Goal: Information Seeking & Learning: Find specific fact

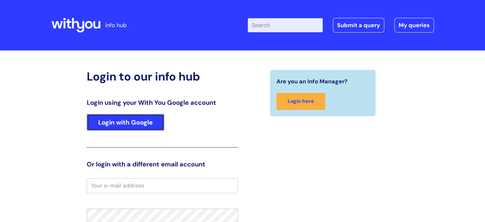
click at [132, 124] on link "Login with Google" at bounding box center [126, 122] width 78 height 17
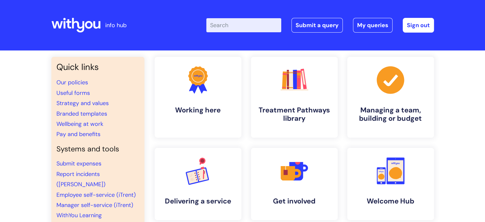
click at [227, 25] on input "Enter your search term here..." at bounding box center [243, 25] width 75 height 14
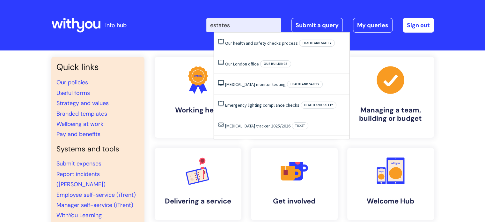
type input "estates"
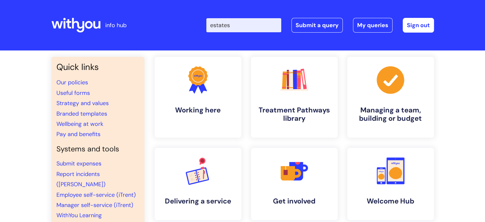
drag, startPoint x: 179, startPoint y: 30, endPoint x: 245, endPoint y: 24, distance: 66.3
click at [245, 24] on div "Enter your search term here... estates Search Submit a query My queries Welcome…" at bounding box center [290, 25] width 288 height 38
drag, startPoint x: 245, startPoint y: 24, endPoint x: 204, endPoint y: 26, distance: 40.9
click at [204, 26] on div "Enter your search term here... estates Search Submit a query My queries Welcome…" at bounding box center [290, 25] width 288 height 38
click at [235, 23] on input "estates" at bounding box center [243, 25] width 75 height 14
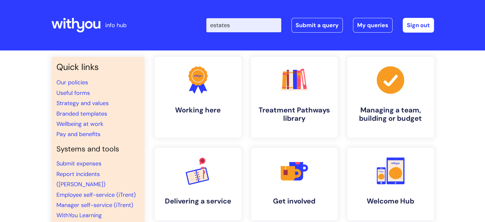
click at [241, 25] on input "estates" at bounding box center [243, 25] width 75 height 14
click button "Search" at bounding box center [0, 0] width 0 height 0
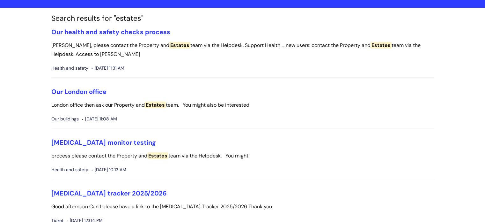
scroll to position [41, 0]
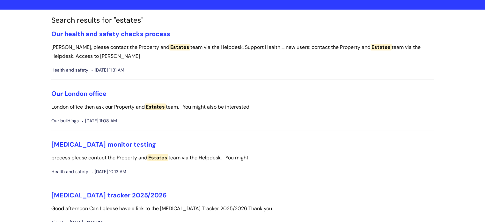
click at [169, 46] on span "Estates" at bounding box center [179, 47] width 21 height 7
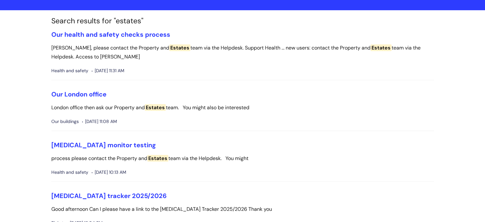
scroll to position [0, 0]
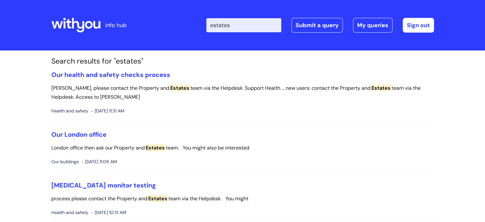
drag, startPoint x: 243, startPoint y: 26, endPoint x: 210, endPoint y: 23, distance: 32.7
click at [210, 23] on div "Enter your search term here... estates Search Submit a query My queries Welcome…" at bounding box center [290, 25] width 288 height 38
type input "emails"
click button "Search" at bounding box center [0, 0] width 0 height 0
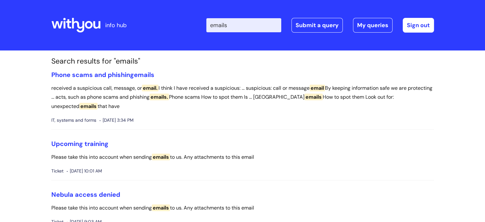
click at [243, 29] on input "emails" at bounding box center [243, 25] width 75 height 14
type input "e"
